Goal: Information Seeking & Learning: Find specific fact

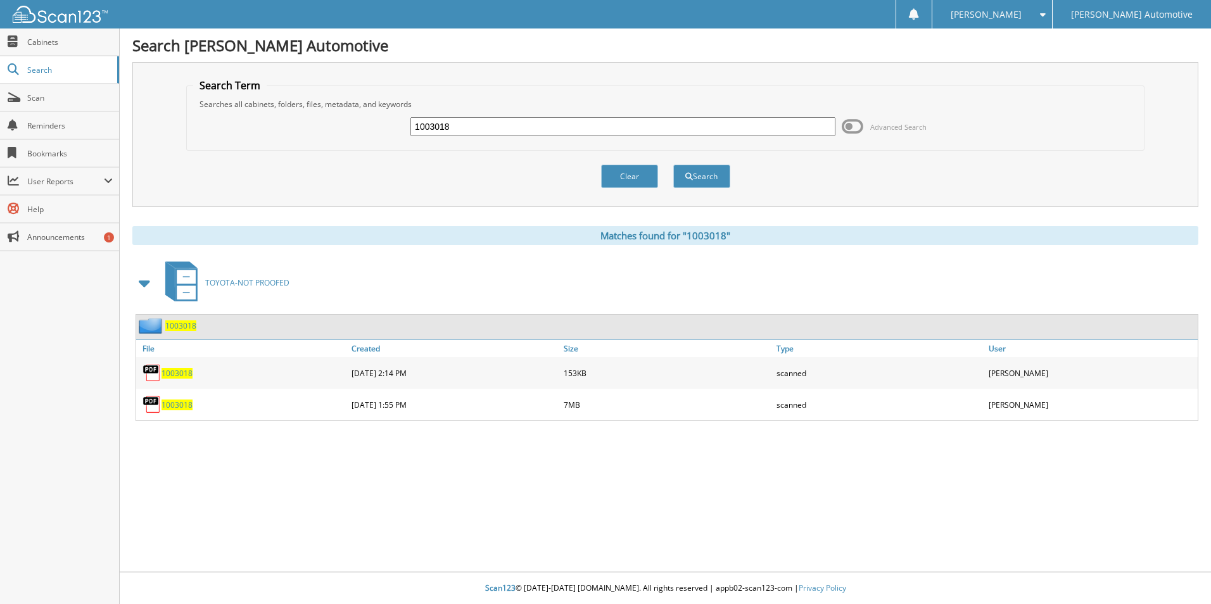
click at [471, 127] on input "1003018" at bounding box center [622, 126] width 425 height 19
type input "1002965"
click at [673, 165] on button "Search" at bounding box center [701, 176] width 57 height 23
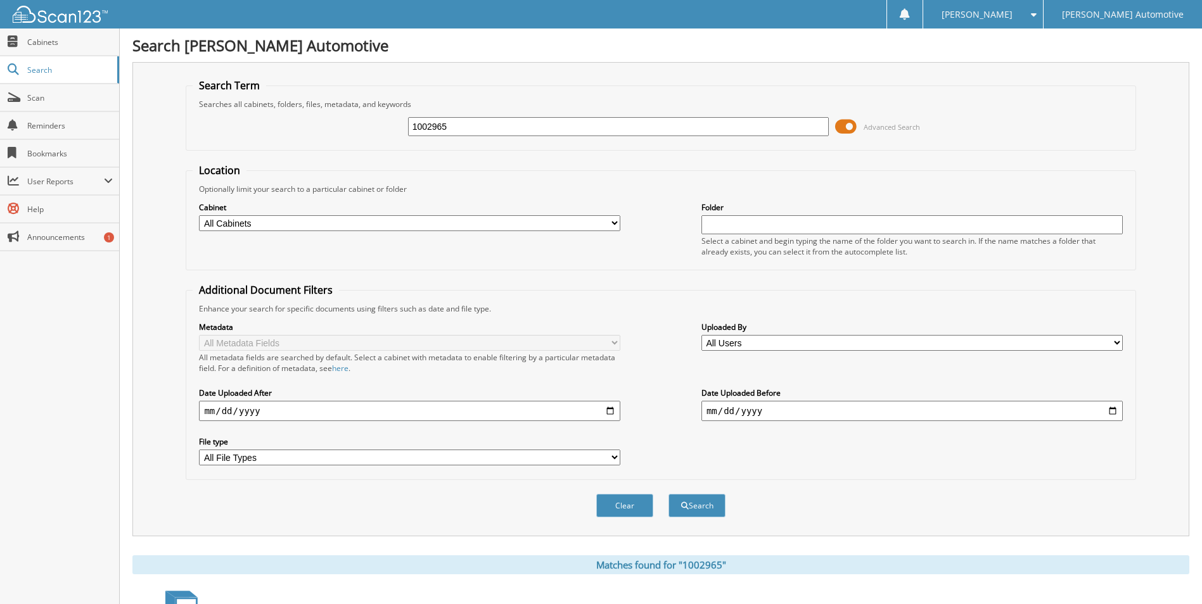
click at [844, 123] on span at bounding box center [846, 126] width 22 height 19
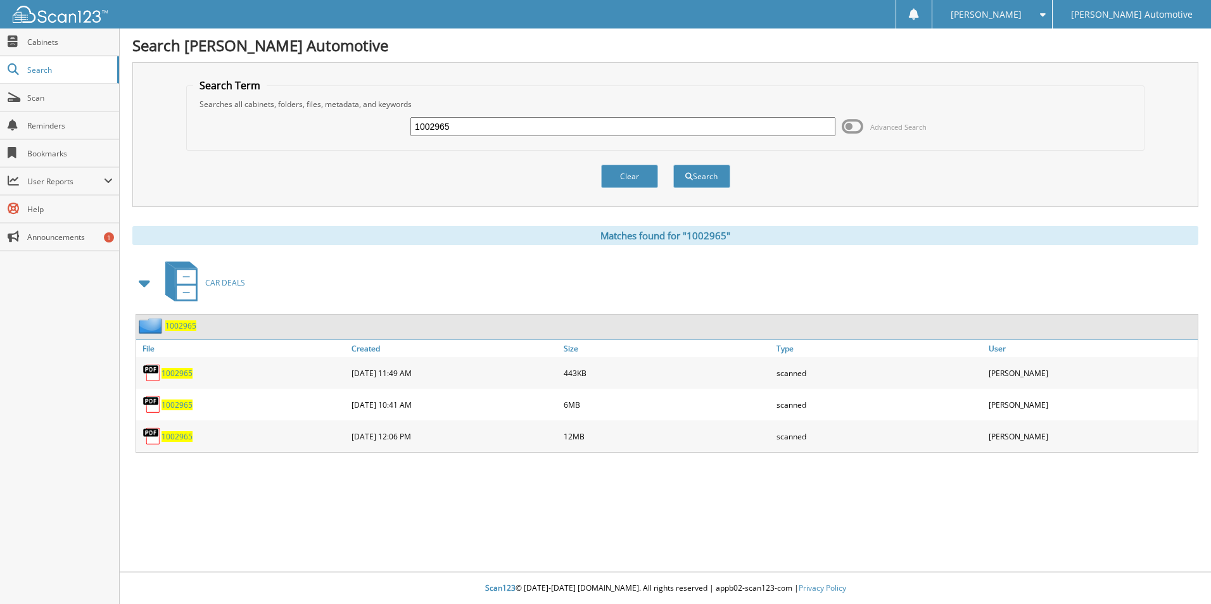
click at [180, 437] on span "1002965" at bounding box center [177, 436] width 31 height 11
